Goal: Transaction & Acquisition: Purchase product/service

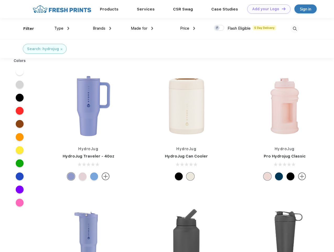
click at [267, 9] on link "Add your Logo Design Tool" at bounding box center [268, 8] width 43 height 9
click at [0, 0] on div "Design Tool" at bounding box center [0, 0] width 0 height 0
click at [281, 9] on link "Add your Logo Design Tool" at bounding box center [268, 8] width 43 height 9
click at [25, 29] on div "Filter" at bounding box center [28, 29] width 11 height 6
click at [62, 28] on span "Type" at bounding box center [58, 28] width 9 height 5
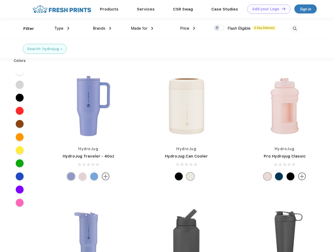
click at [102, 28] on span "Brands" at bounding box center [99, 28] width 13 height 5
click at [142, 28] on span "Made for" at bounding box center [139, 28] width 17 height 5
click at [188, 28] on span "Price" at bounding box center [184, 28] width 9 height 5
click at [219, 28] on div at bounding box center [219, 28] width 10 height 6
click at [217, 28] on input "checkbox" at bounding box center [215, 26] width 3 height 3
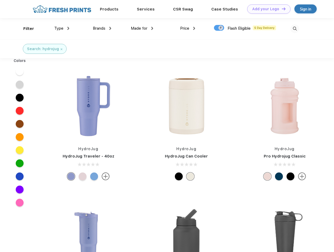
click at [295, 29] on img at bounding box center [294, 28] width 9 height 9
